Goal: Browse casually

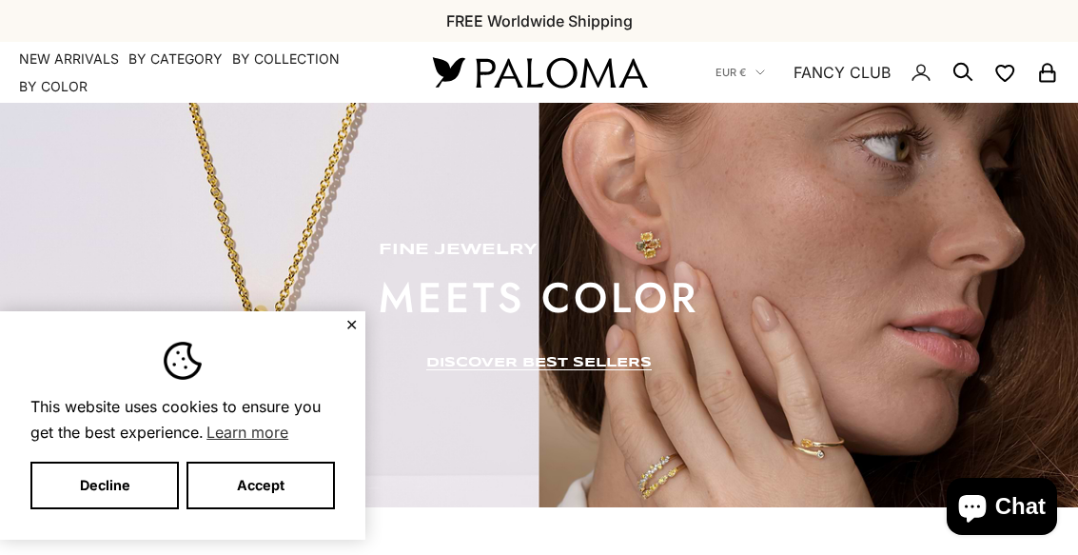
click at [133, 462] on button "Decline" at bounding box center [104, 486] width 148 height 48
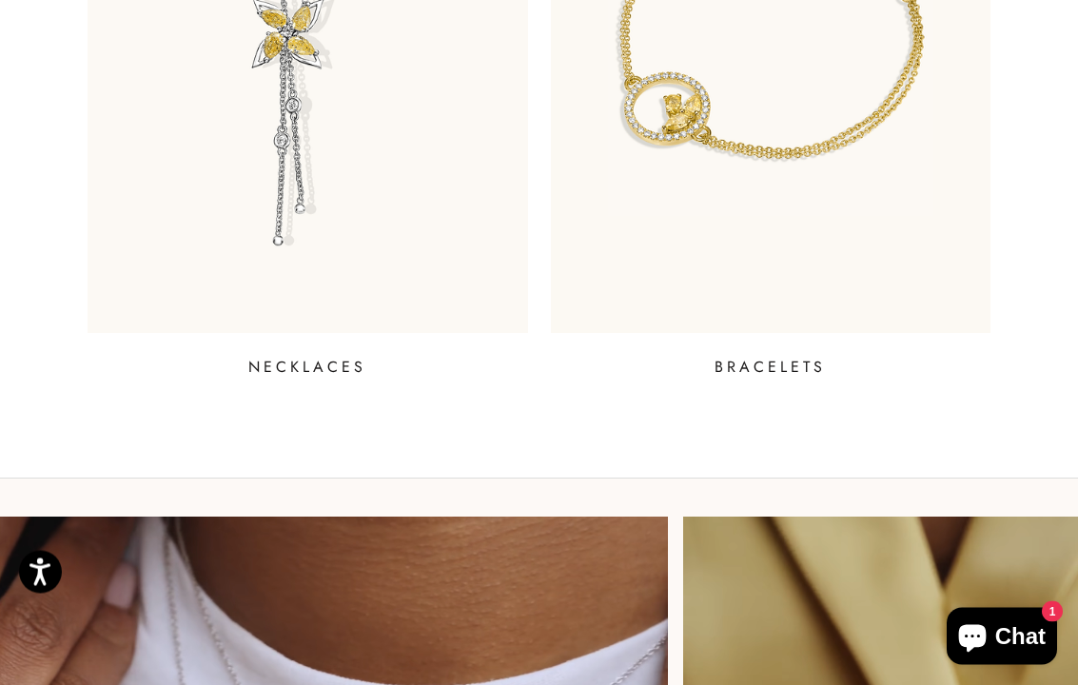
scroll to position [1651, 0]
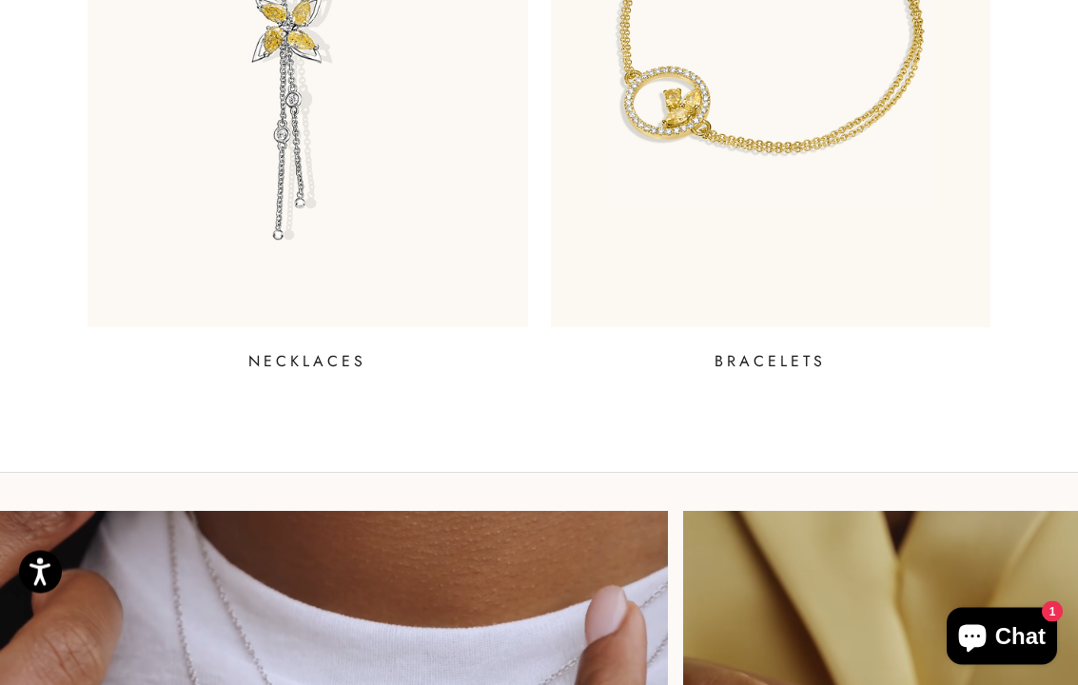
click at [765, 369] on p "BRACELETS" at bounding box center [770, 362] width 111 height 23
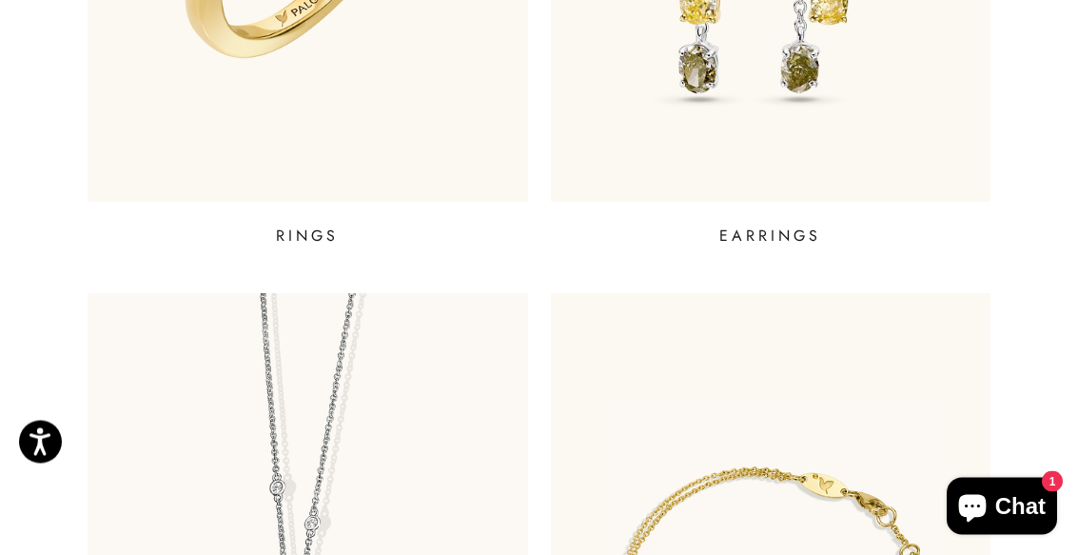
scroll to position [1067, 0]
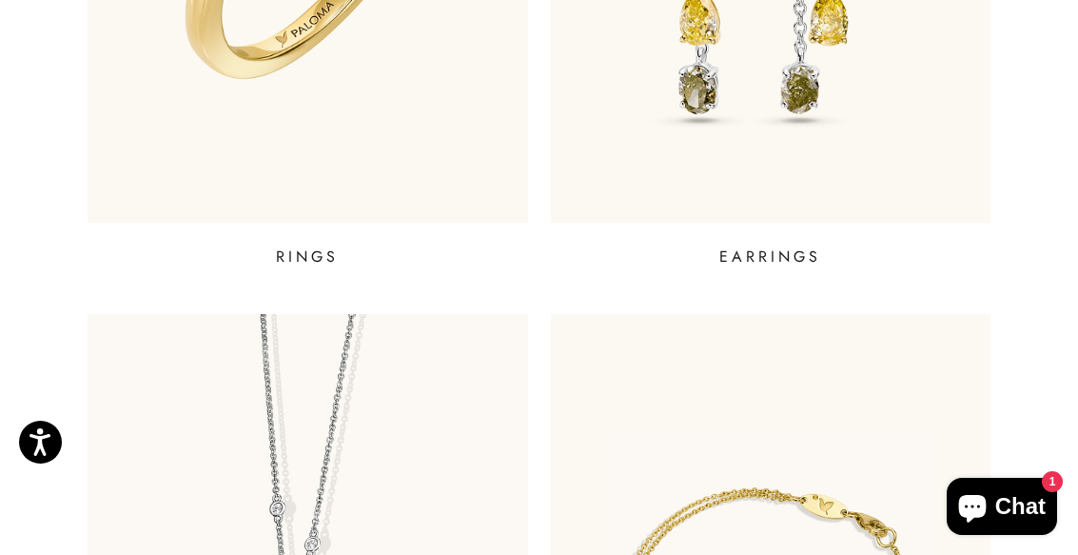
click at [770, 258] on p "EARRINGS" at bounding box center [770, 257] width 102 height 23
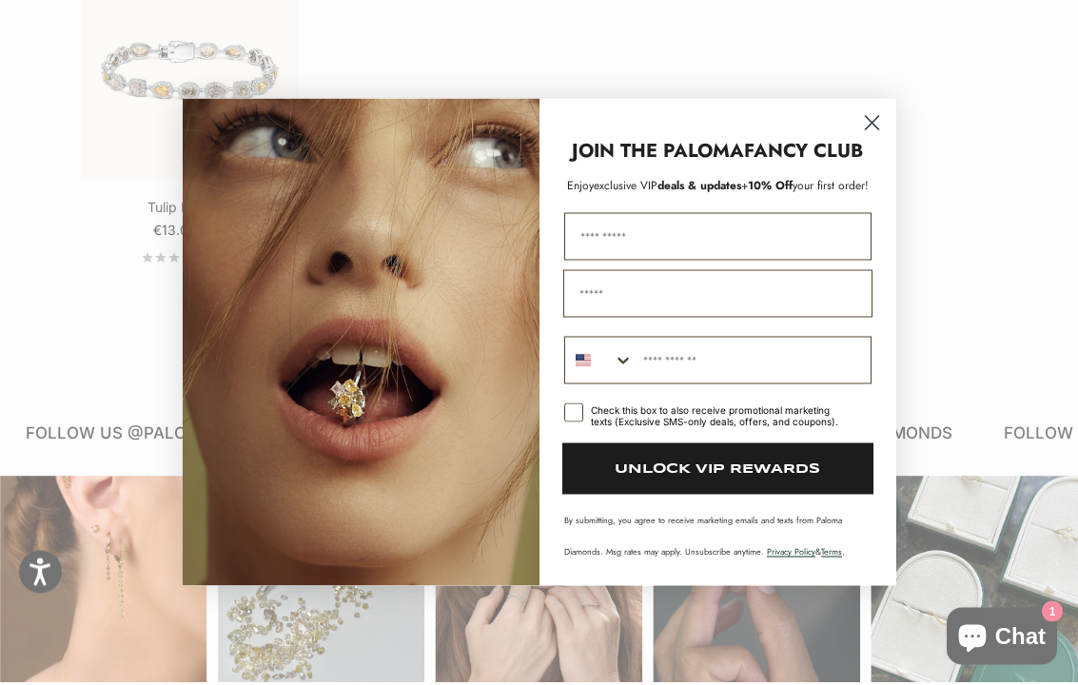
scroll to position [1446, 0]
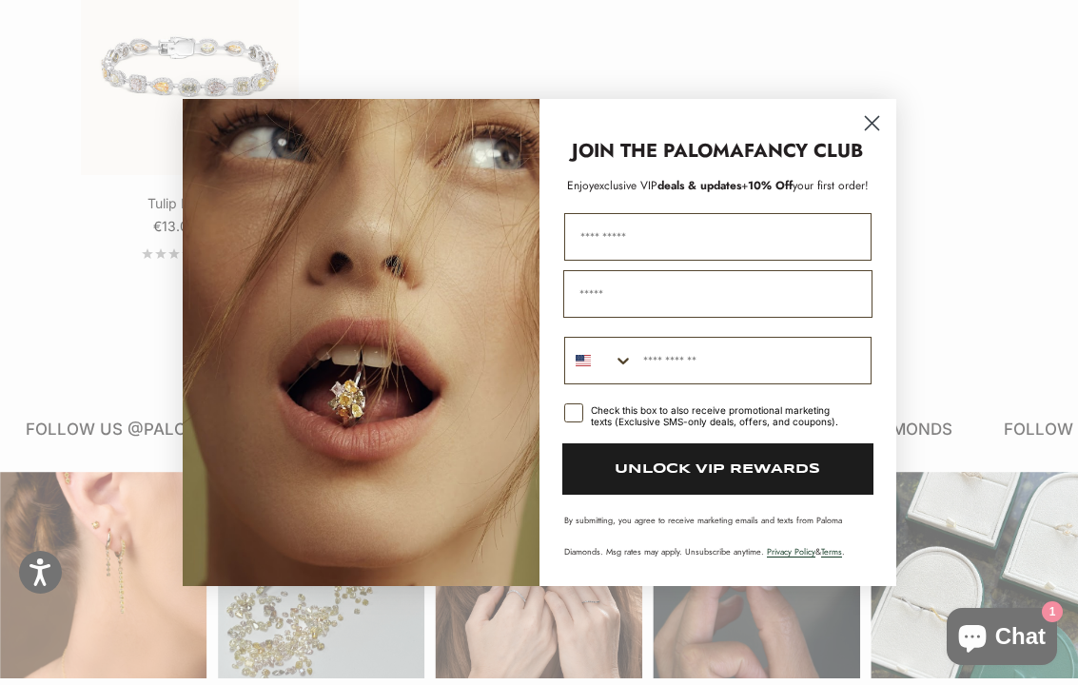
click at [858, 115] on circle "Close dialog" at bounding box center [871, 123] width 31 height 31
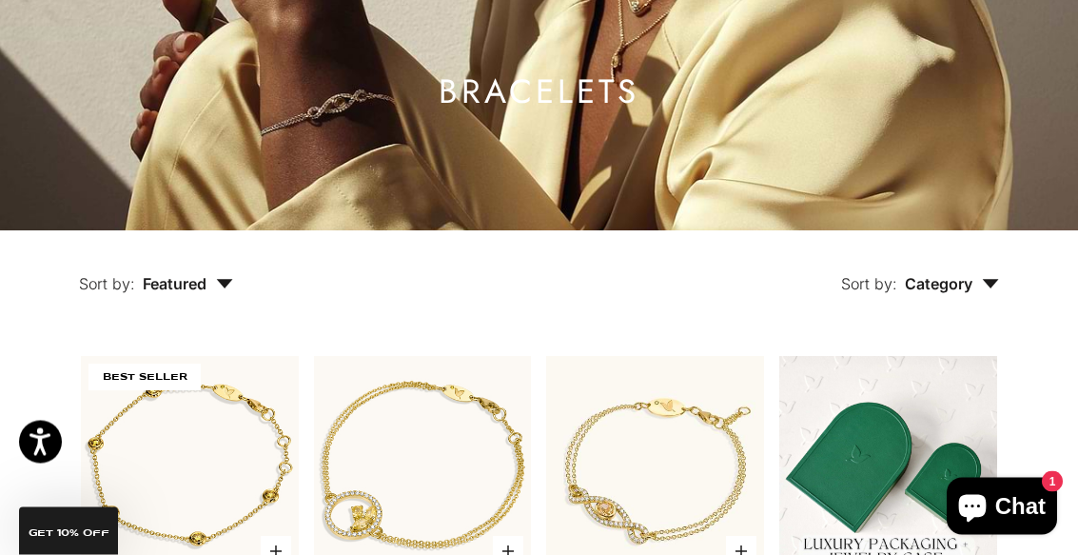
scroll to position [0, 0]
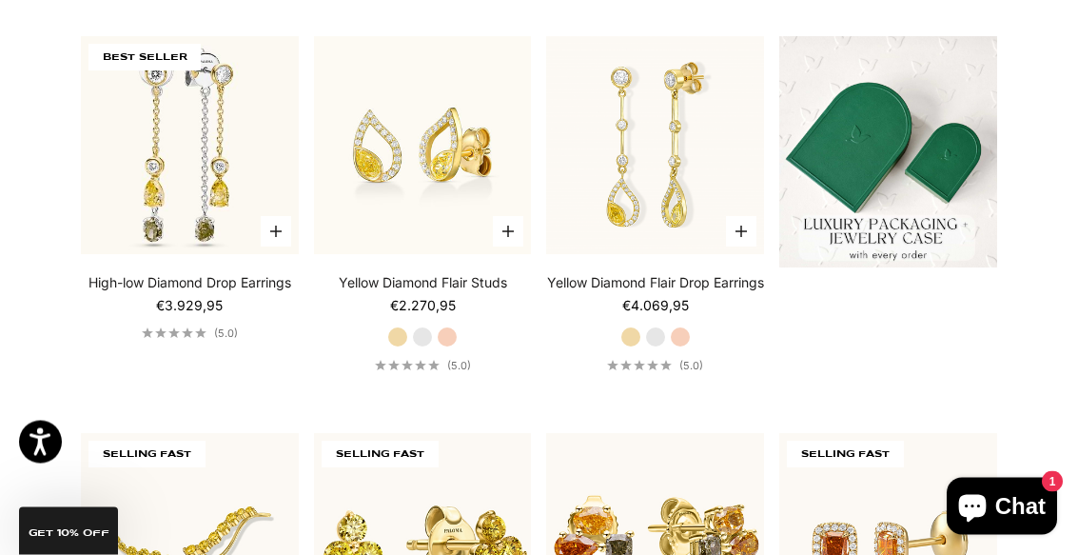
scroll to position [376, 0]
